Goal: Find specific page/section: Find specific page/section

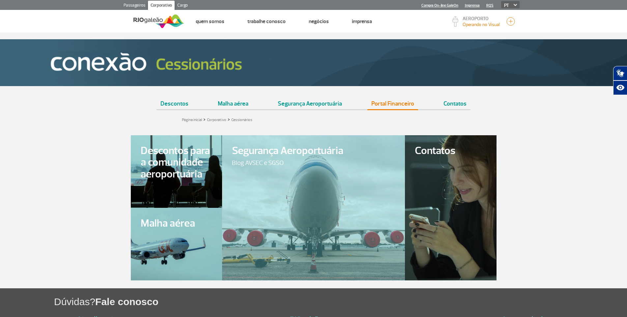
click at [401, 104] on link "Portal Financeiro" at bounding box center [392, 101] width 51 height 16
click at [403, 103] on link "Portal Financeiro" at bounding box center [392, 101] width 51 height 16
